Goal: Information Seeking & Learning: Learn about a topic

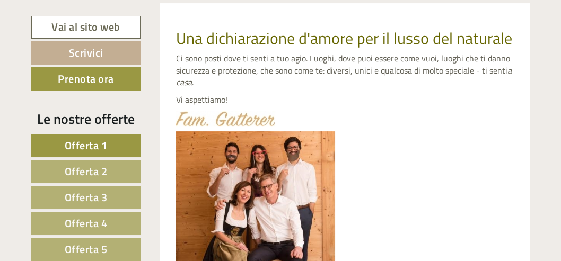
scroll to position [371, 0]
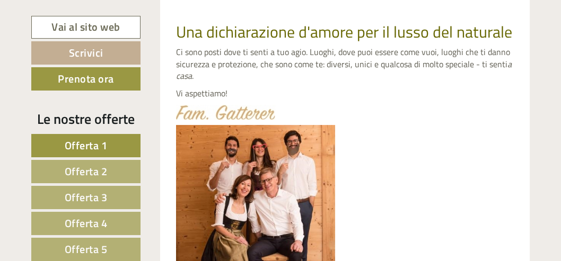
click at [91, 144] on span "Offerta 1" at bounding box center [86, 145] width 43 height 16
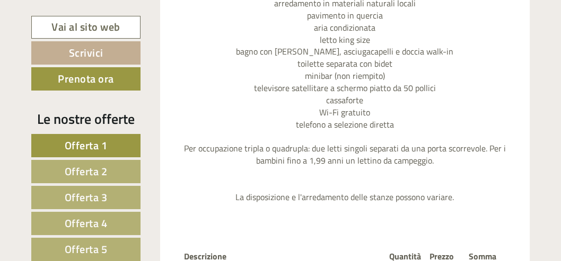
scroll to position [1308, 0]
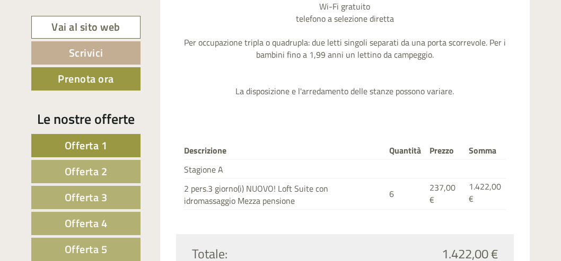
click at [97, 169] on span "Offerta 2" at bounding box center [86, 171] width 43 height 16
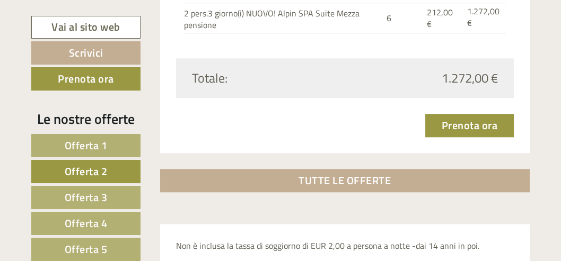
scroll to position [1361, 0]
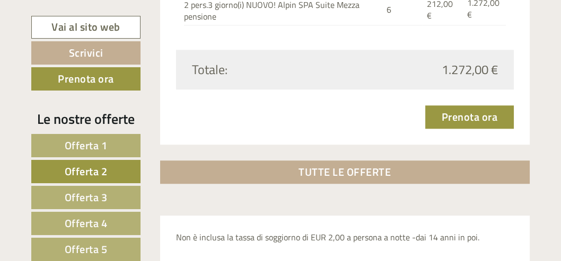
click at [98, 246] on span "Offerta 5" at bounding box center [86, 249] width 43 height 16
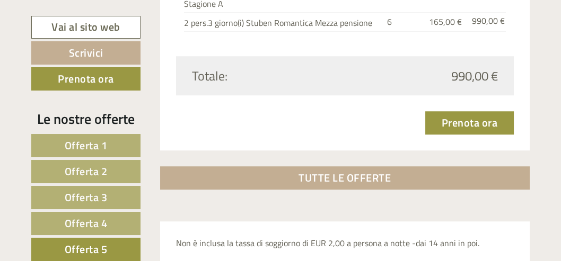
scroll to position [1414, 0]
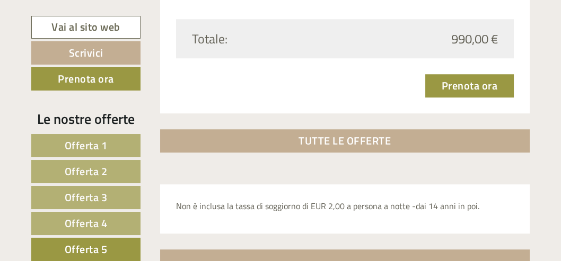
scroll to position [1467, 0]
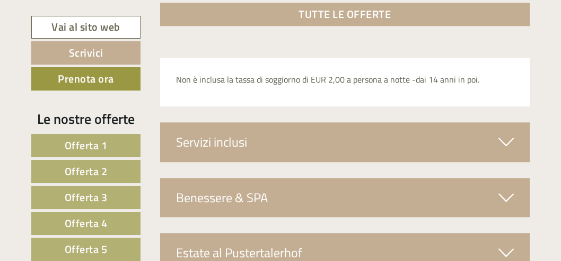
scroll to position [1573, 0]
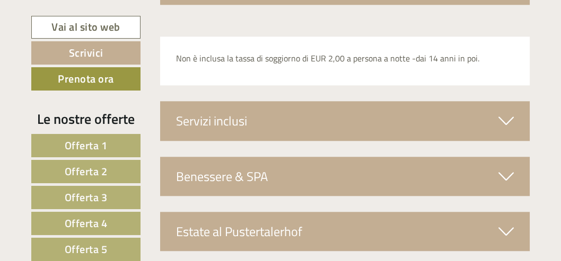
click at [409, 169] on div "Benessere & SPA" at bounding box center [345, 176] width 370 height 39
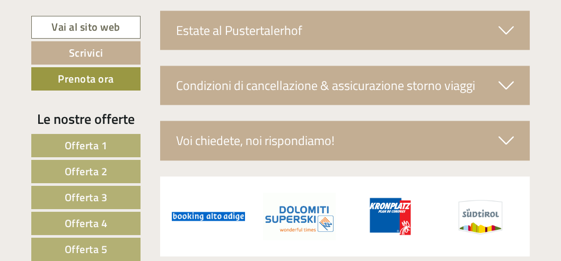
scroll to position [2161, 0]
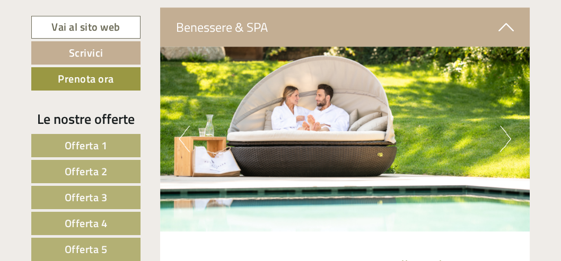
scroll to position [1737, 0]
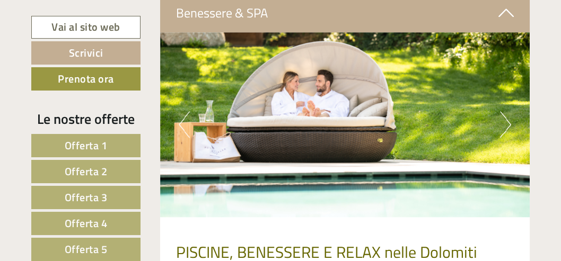
click at [507, 119] on button "Next" at bounding box center [505, 124] width 11 height 27
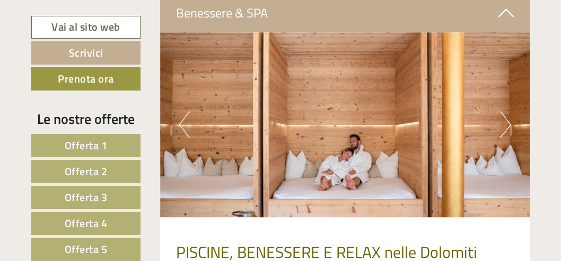
click at [506, 123] on button "Next" at bounding box center [505, 124] width 11 height 27
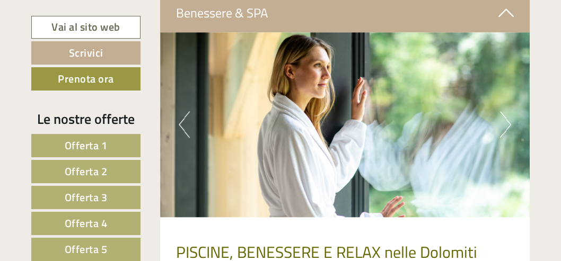
click at [506, 123] on button "Next" at bounding box center [505, 124] width 11 height 27
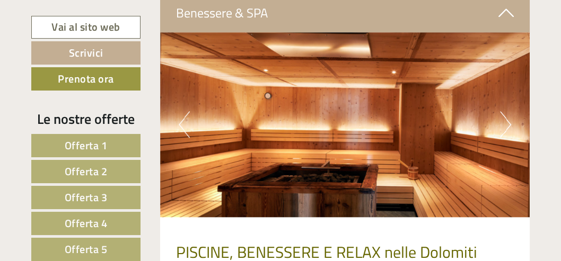
click at [506, 123] on button "Next" at bounding box center [505, 124] width 11 height 27
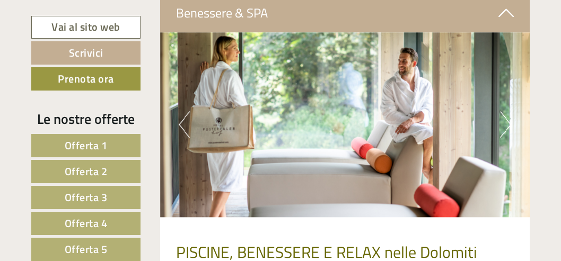
click at [506, 122] on button "Next" at bounding box center [505, 124] width 11 height 27
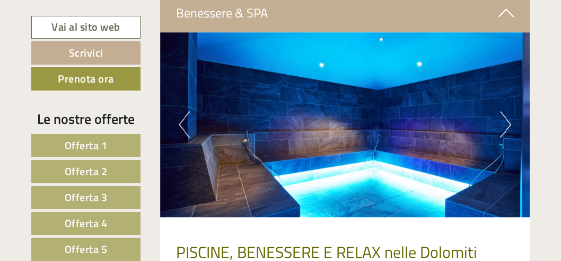
click at [506, 122] on button "Next" at bounding box center [505, 124] width 11 height 27
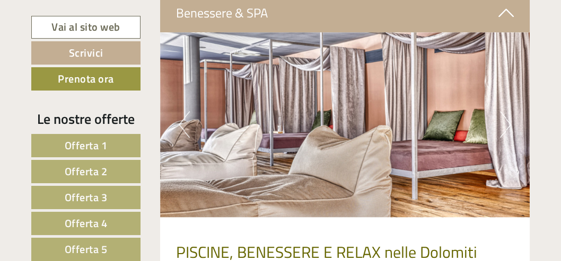
click at [506, 122] on button "Next" at bounding box center [505, 124] width 11 height 27
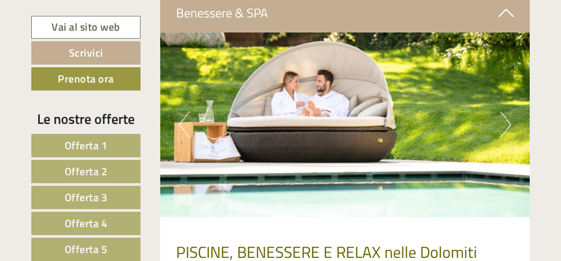
click at [506, 122] on button "Next" at bounding box center [505, 124] width 11 height 27
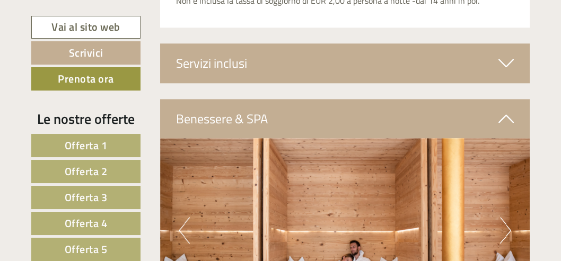
scroll to position [1578, 0]
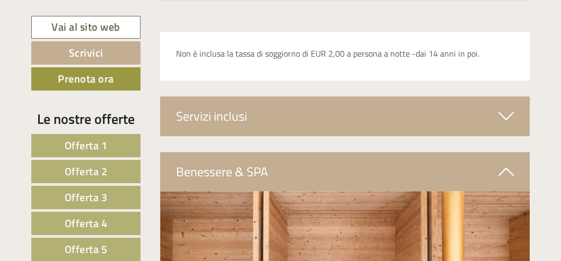
click at [505, 115] on icon at bounding box center [506, 116] width 15 height 18
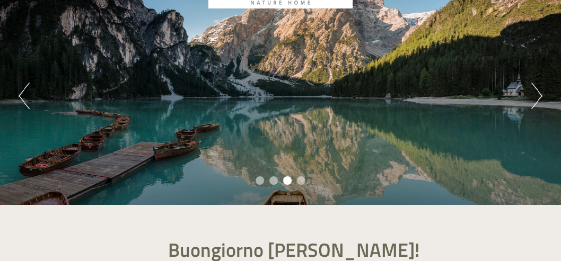
scroll to position [106, 0]
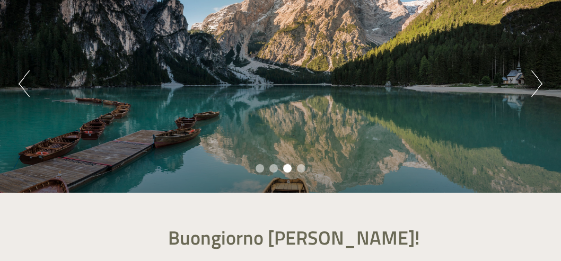
click at [299, 169] on li "4" at bounding box center [301, 168] width 8 height 8
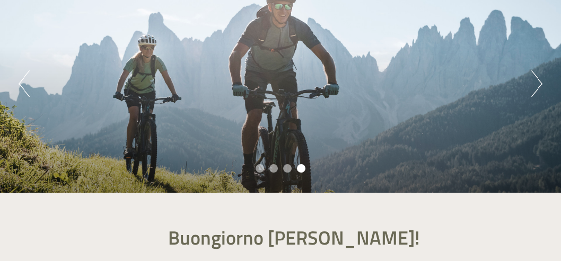
click at [273, 171] on li "2" at bounding box center [273, 168] width 8 height 8
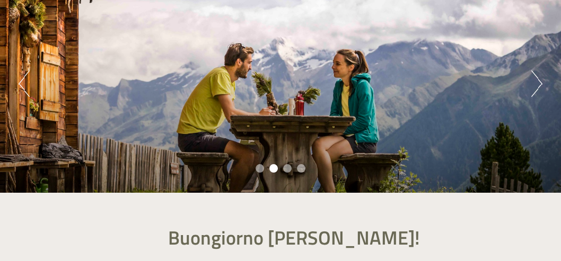
click at [259, 168] on li "1" at bounding box center [260, 168] width 8 height 8
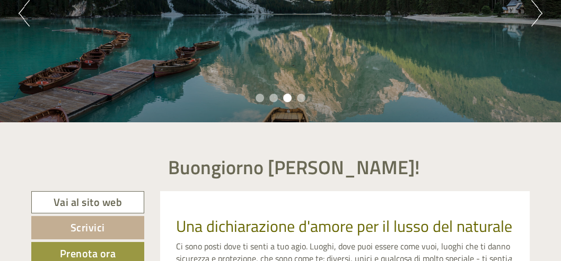
scroll to position [212, 0]
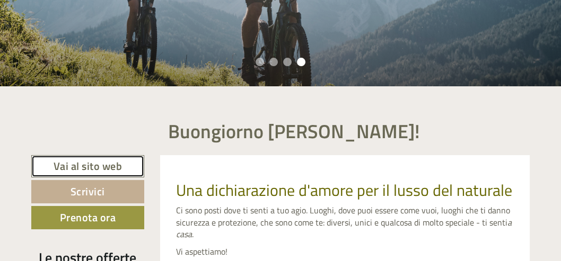
click at [100, 170] on link "Vai al sito web" at bounding box center [87, 166] width 113 height 23
